Goal: Task Accomplishment & Management: Complete application form

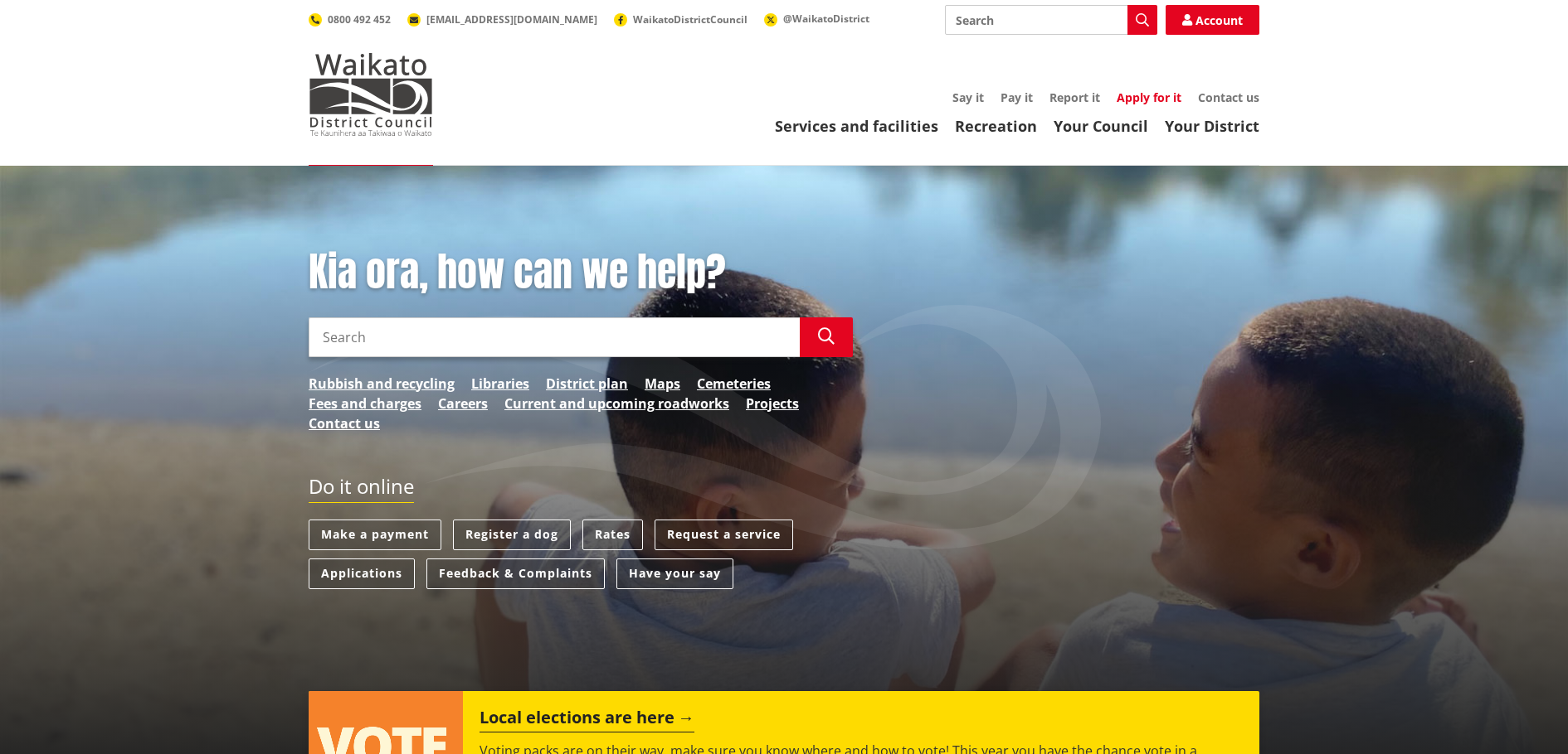
click at [1157, 100] on link "Apply for it" at bounding box center [1149, 97] width 65 height 16
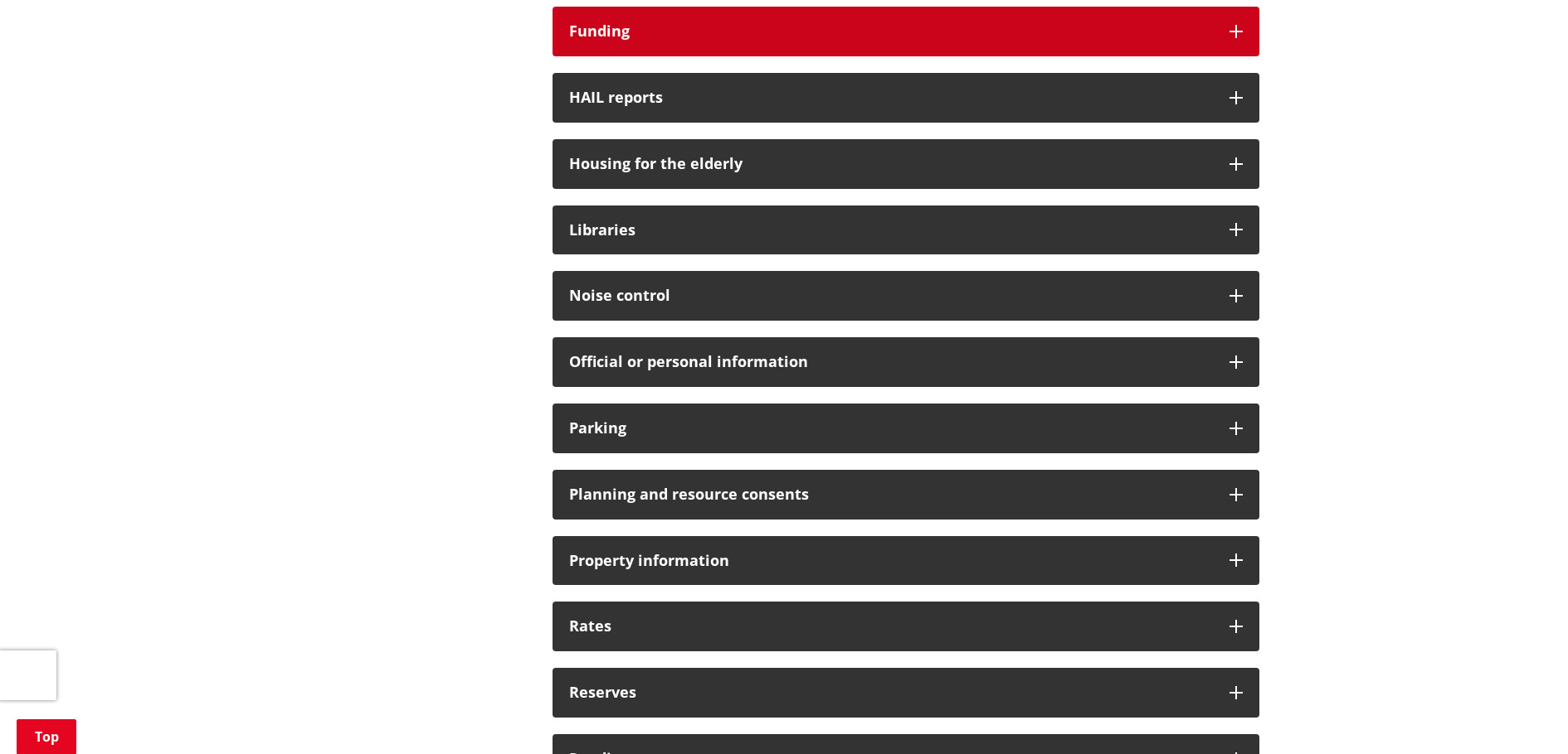
scroll to position [995, 0]
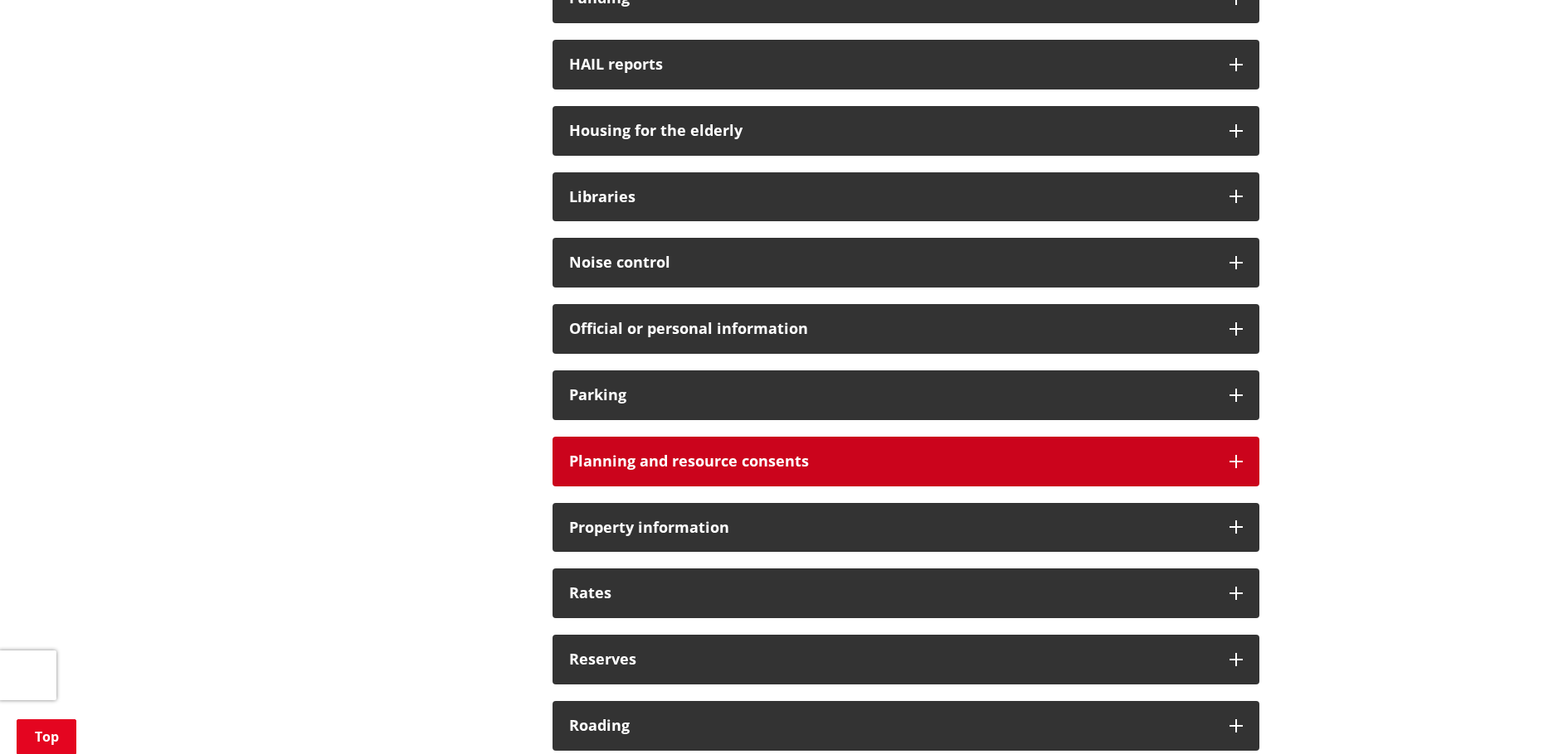
click at [1019, 469] on h3 "Planning and resource consents" at bounding box center [891, 462] width 644 height 17
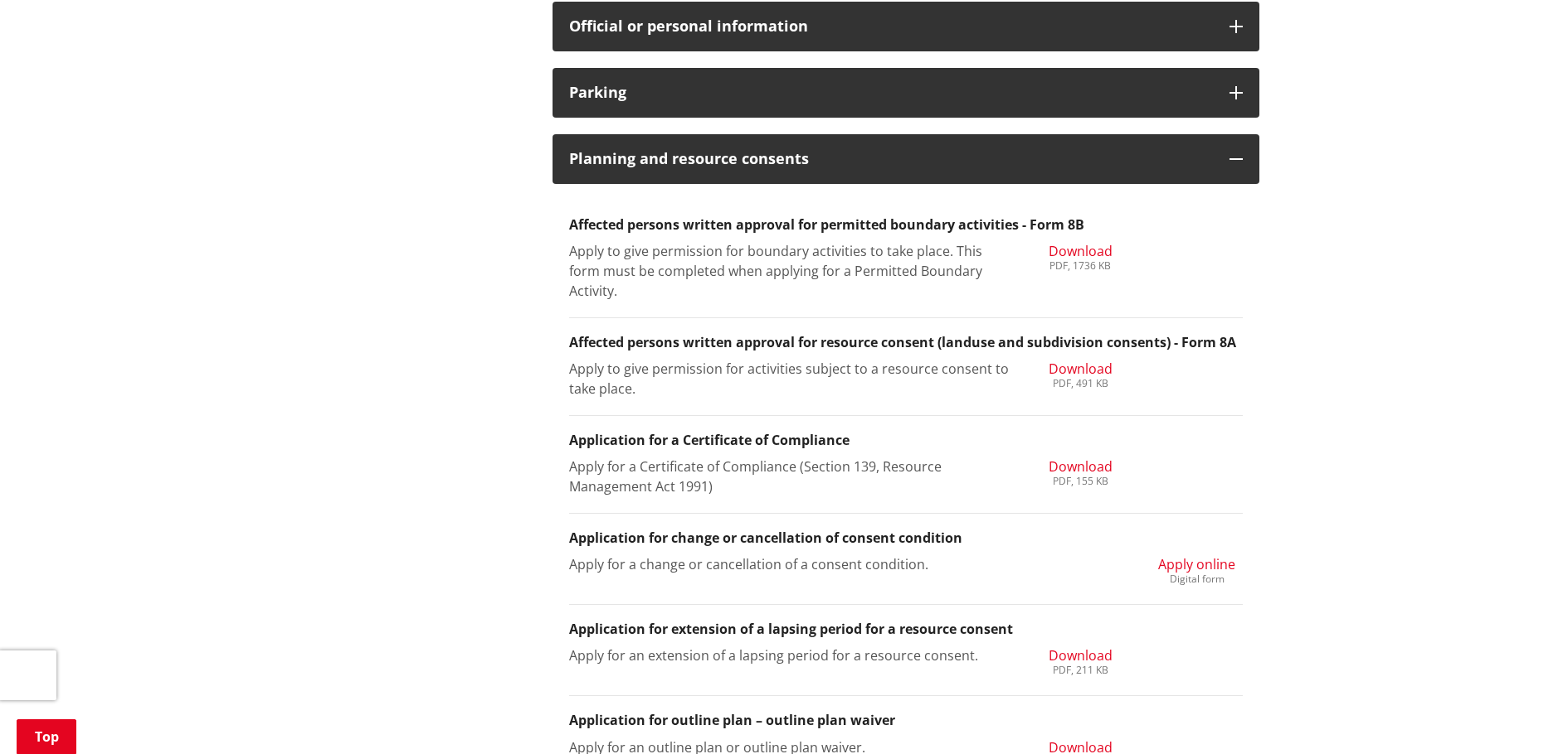
scroll to position [1326, 0]
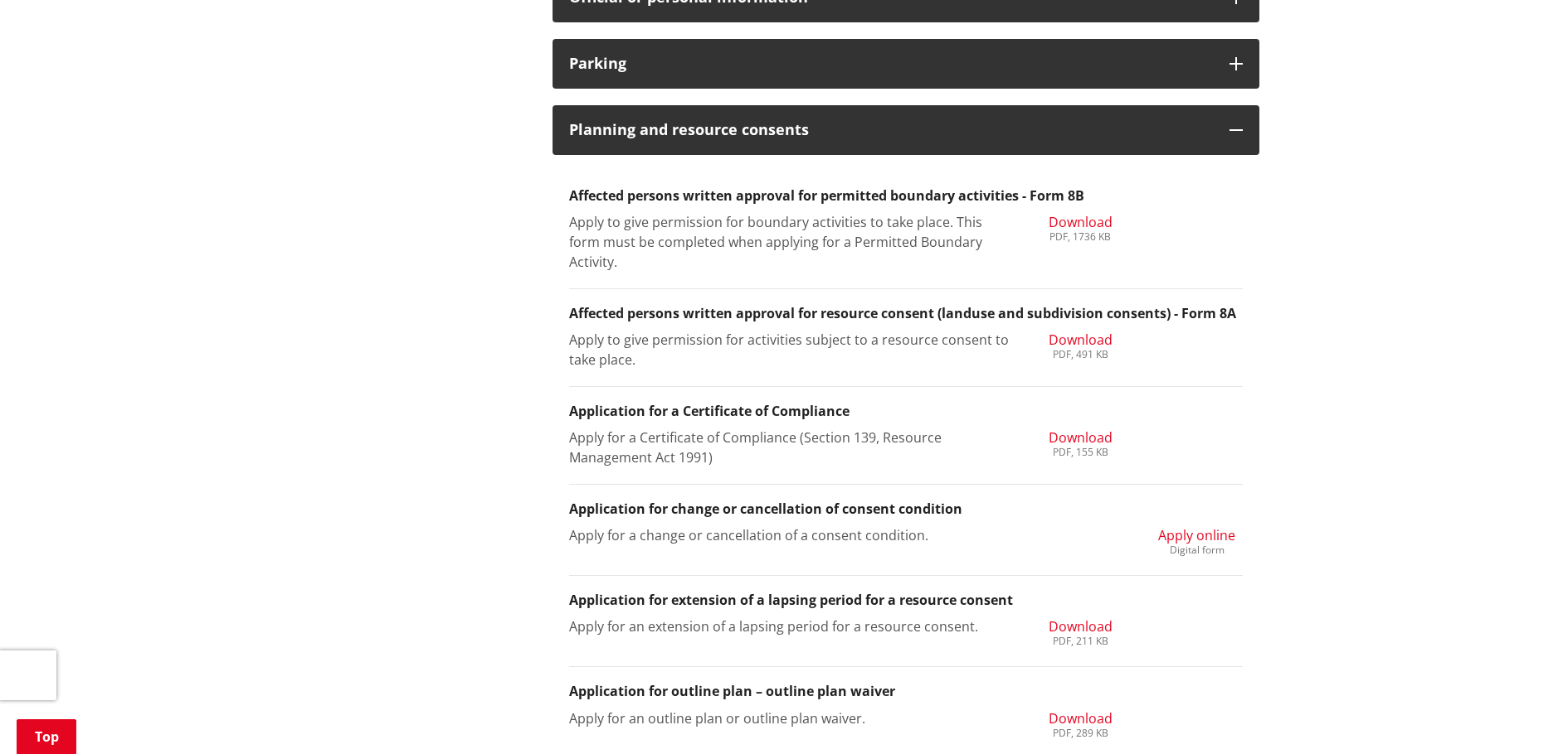
click at [1208, 534] on span "Apply online" at bounding box center [1196, 535] width 77 height 19
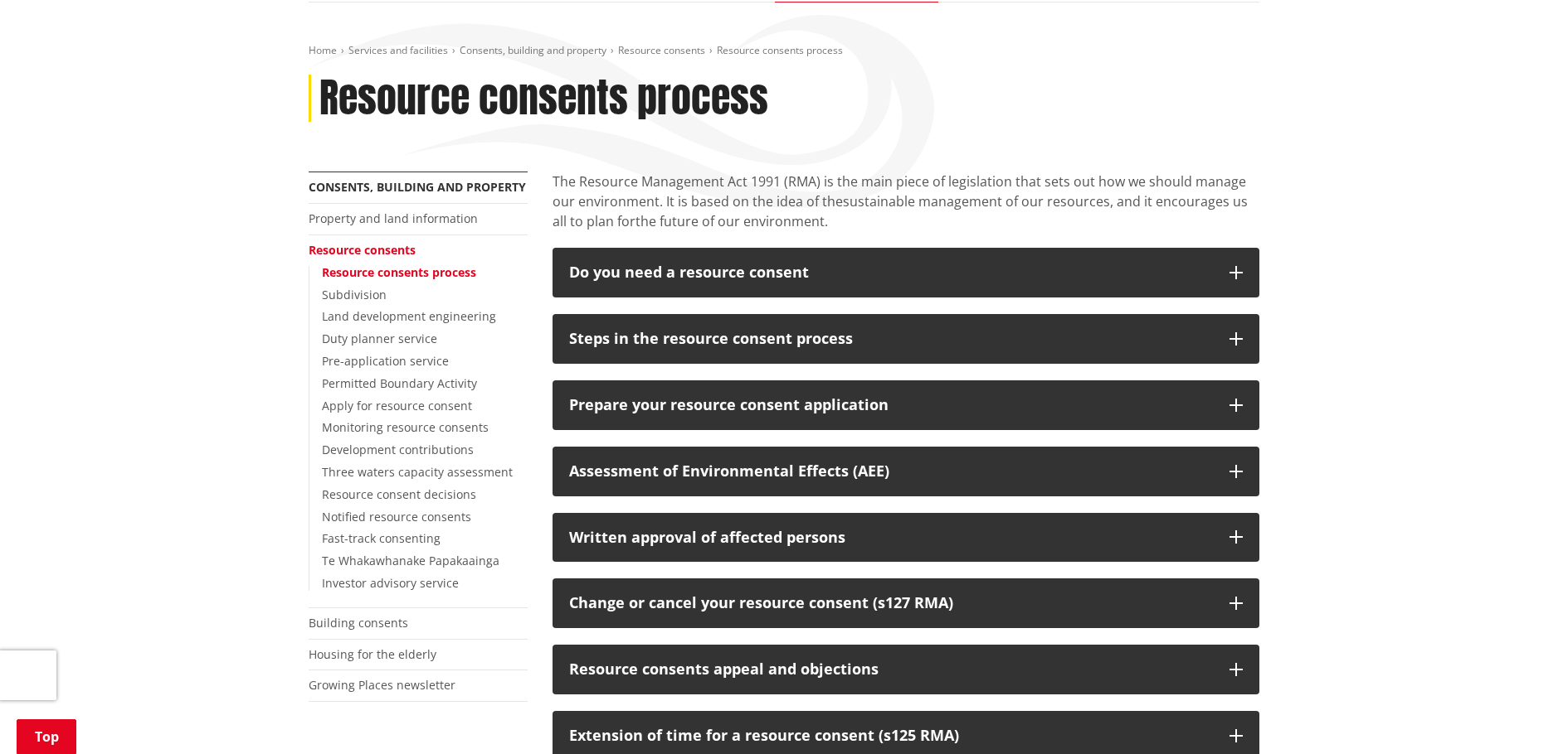
scroll to position [249, 0]
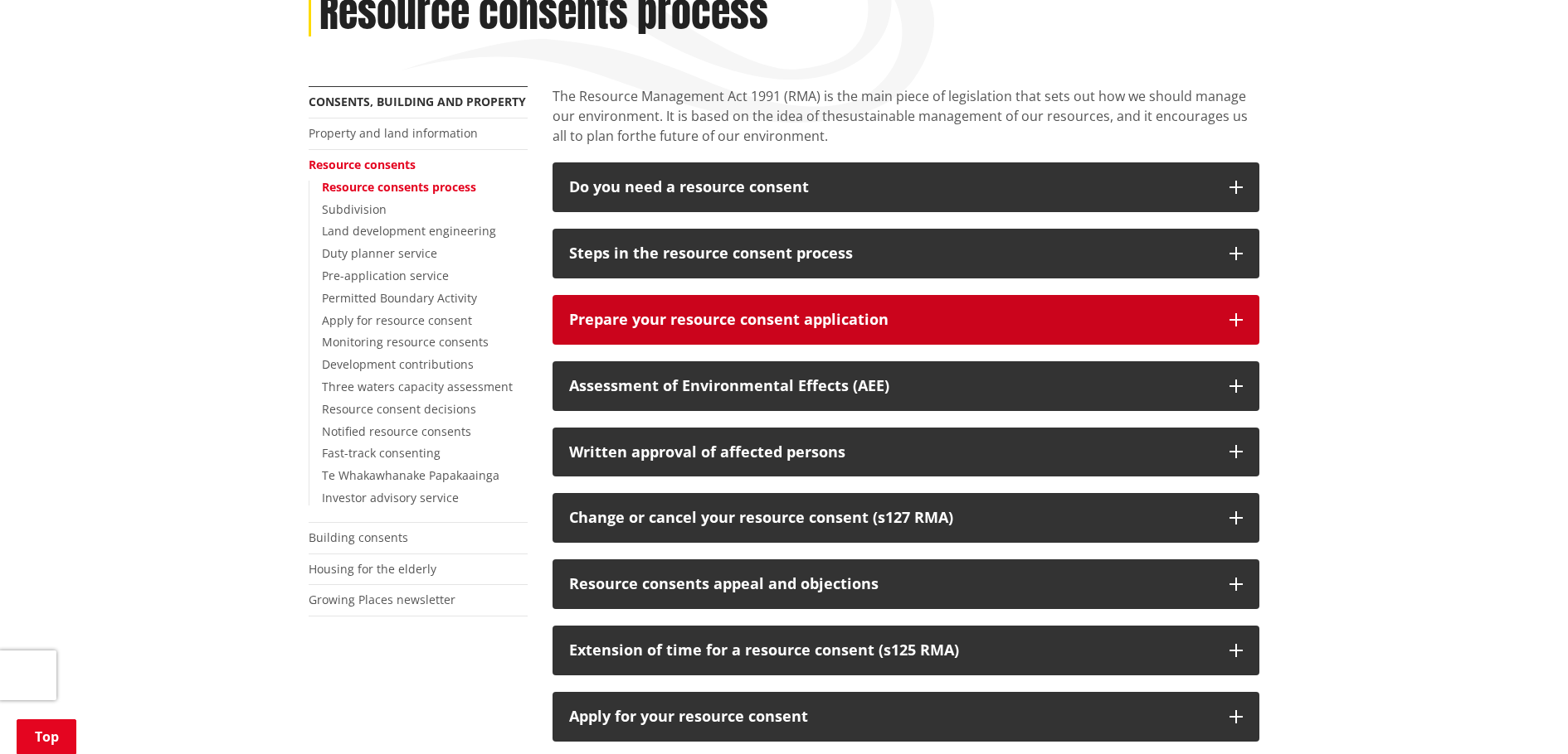
click at [1214, 317] on button "Prepare your resource consent application" at bounding box center [906, 320] width 707 height 50
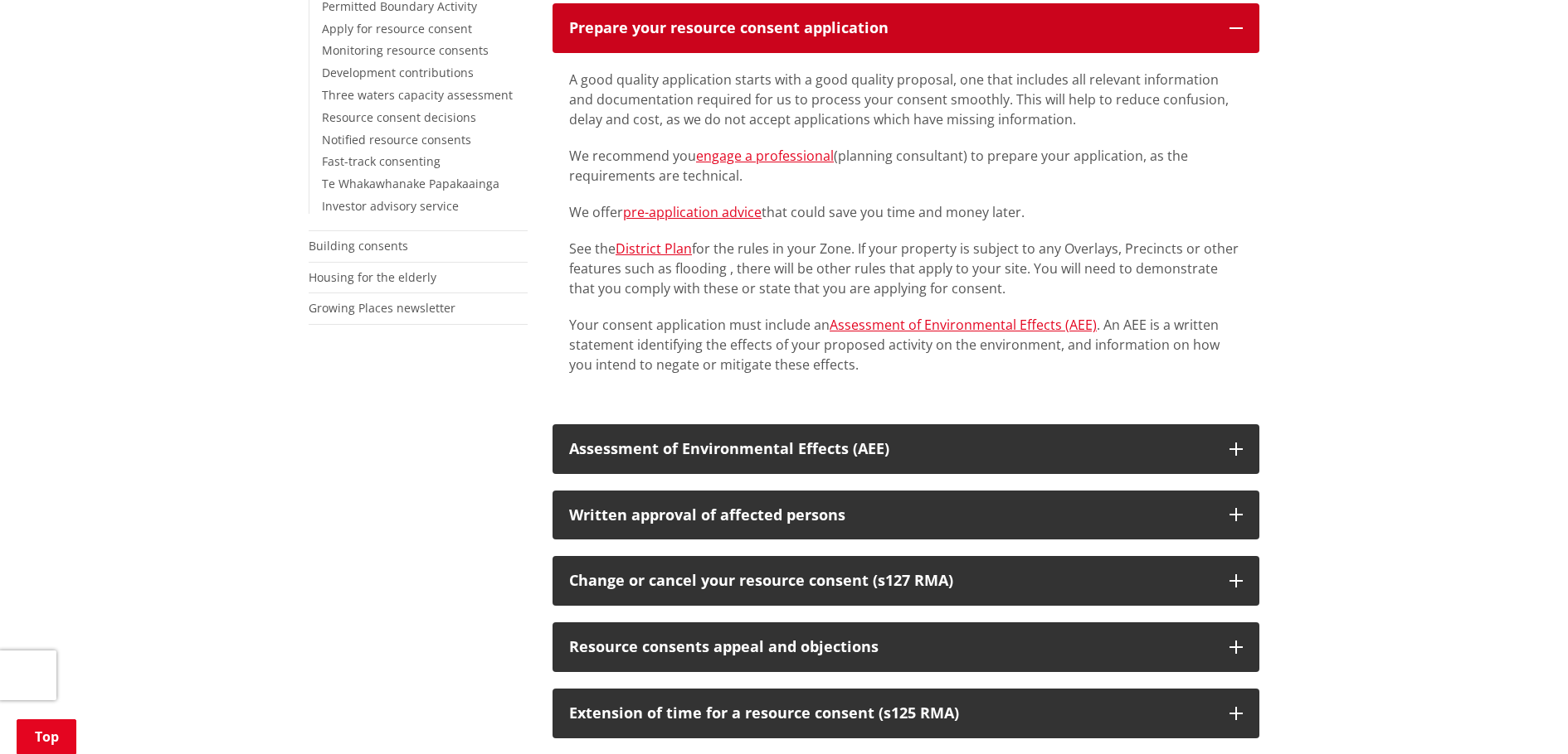
scroll to position [580, 0]
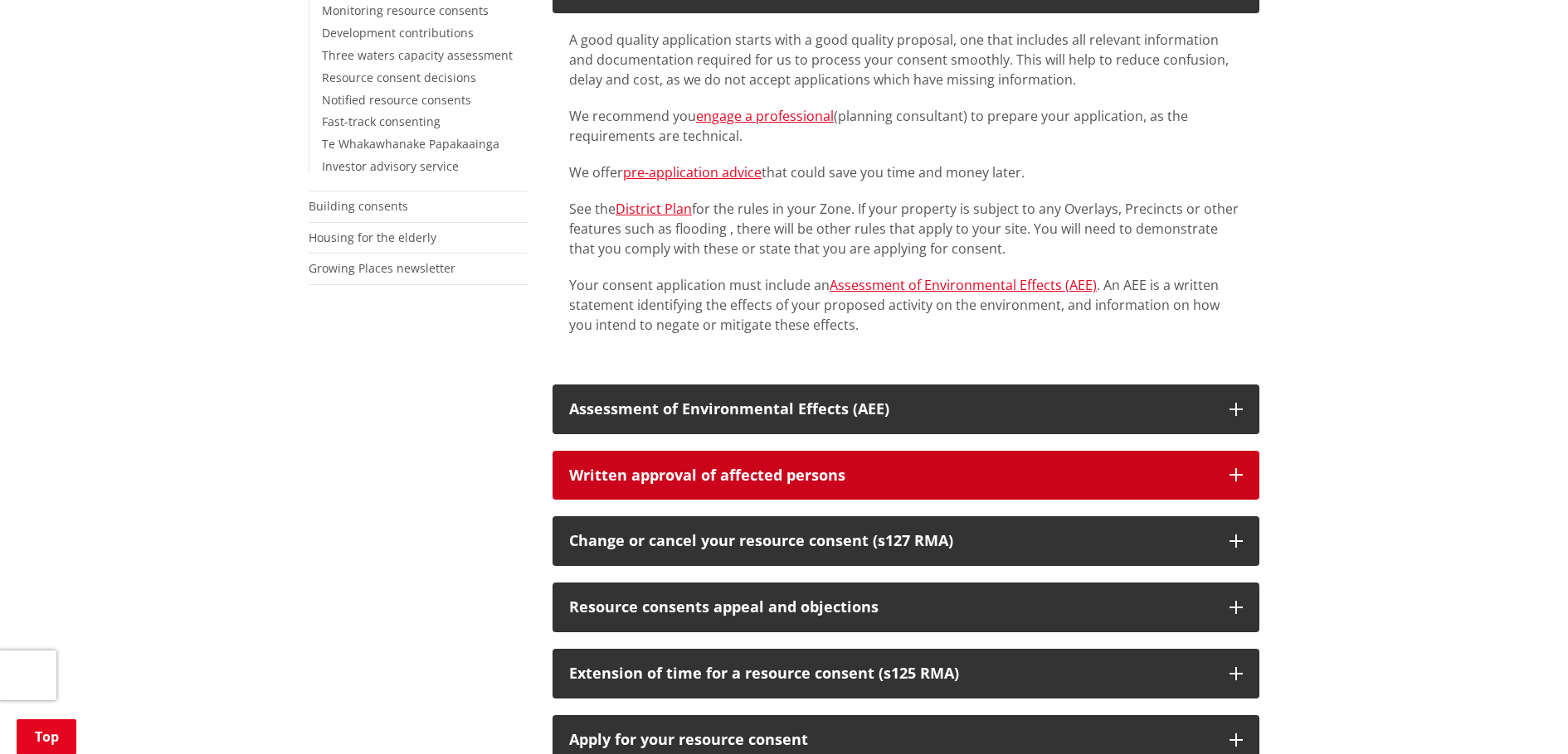
click at [1190, 479] on div "Written approval of affected persons" at bounding box center [891, 476] width 644 height 17
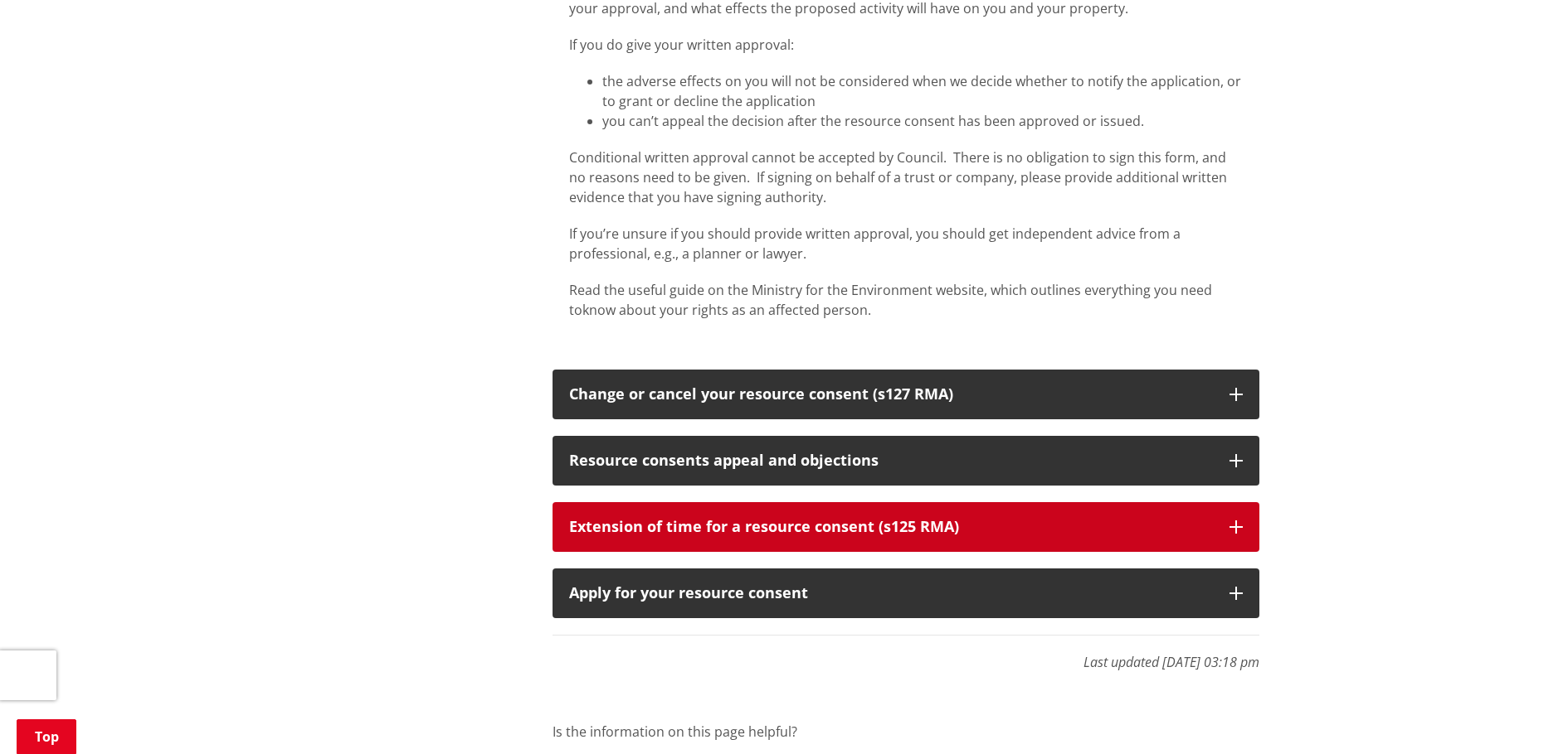
scroll to position [1409, 0]
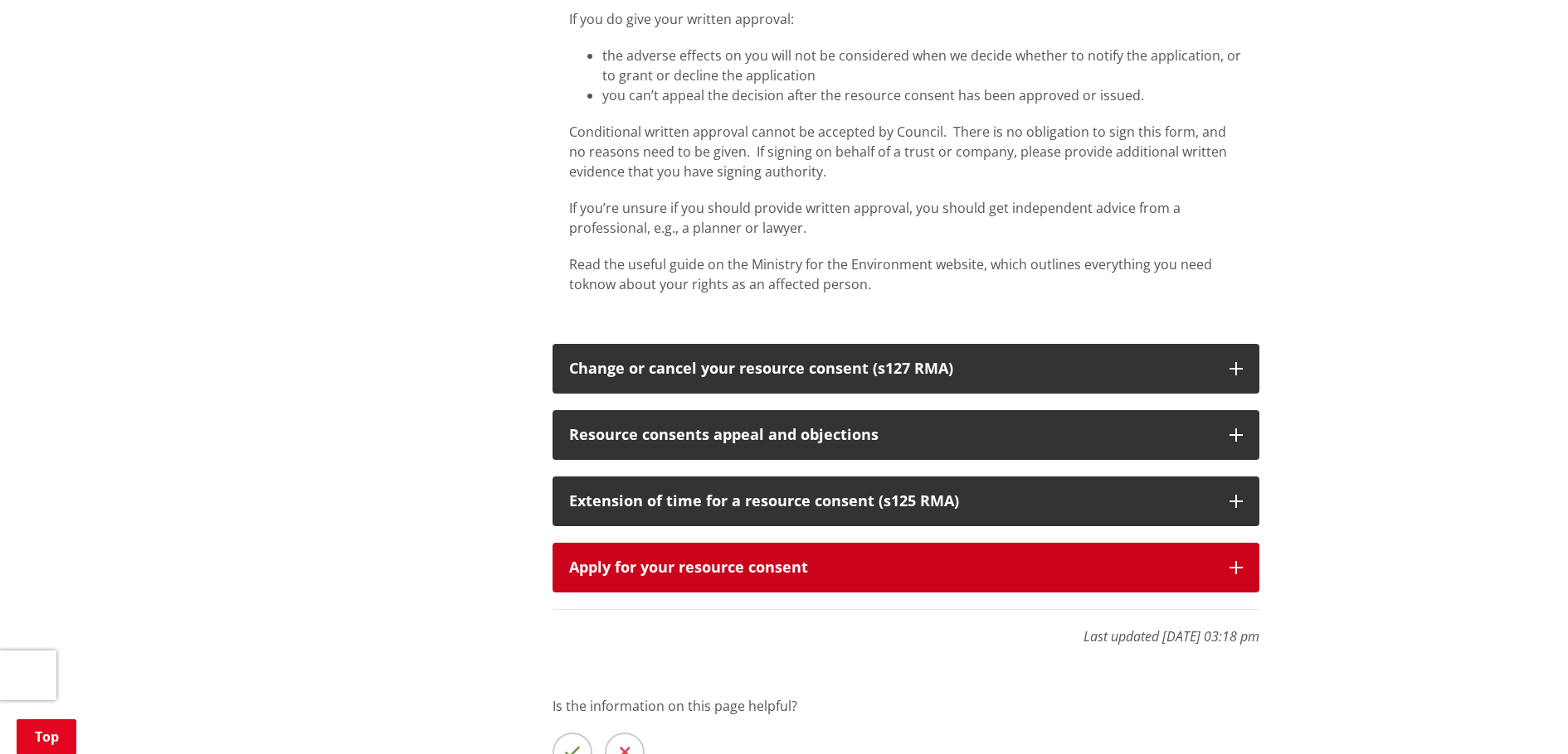
click at [1184, 570] on div "Apply for your resource consent" at bounding box center [891, 568] width 644 height 17
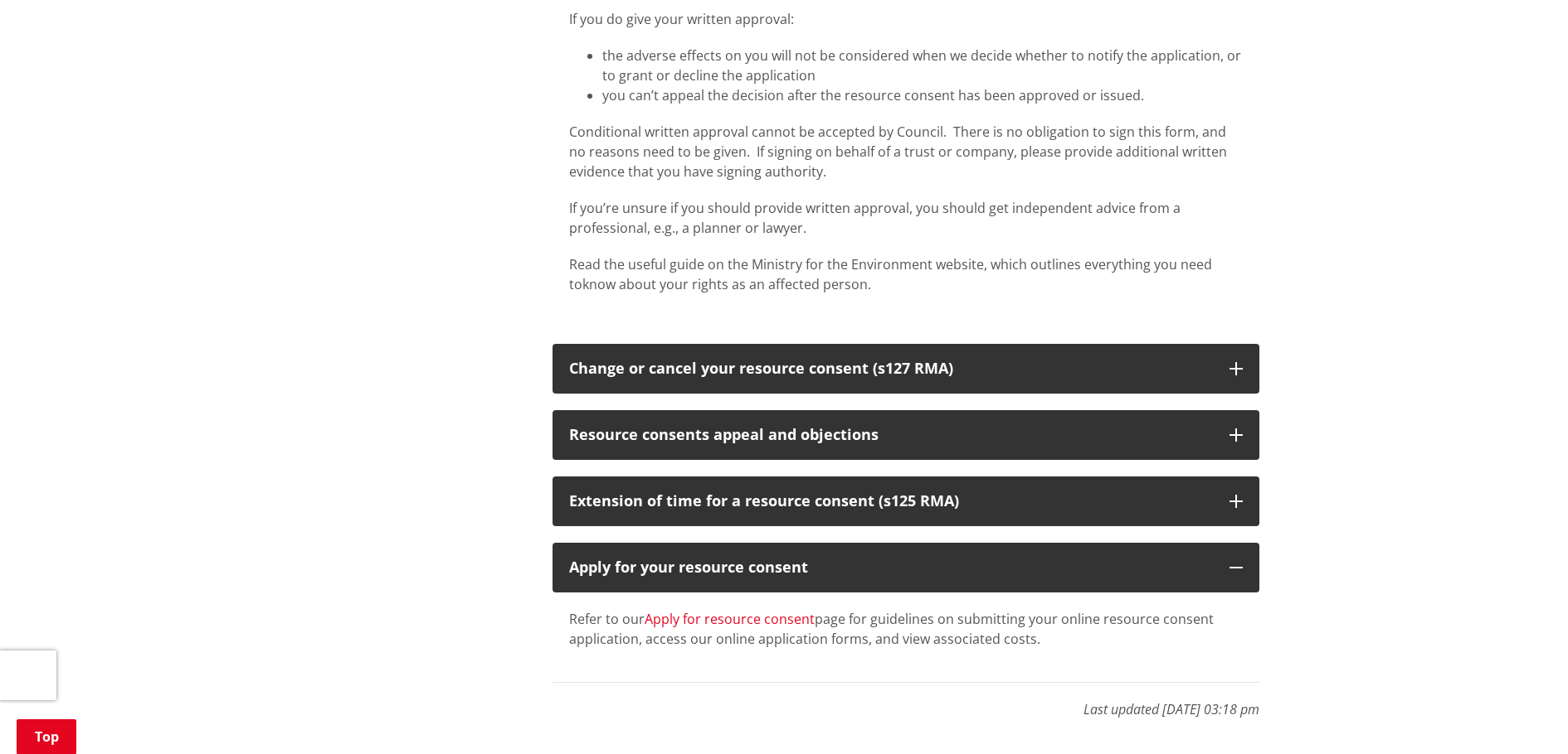
click at [762, 620] on link "Apply for resource consent" at bounding box center [729, 620] width 170 height 19
